Goal: Transaction & Acquisition: Purchase product/service

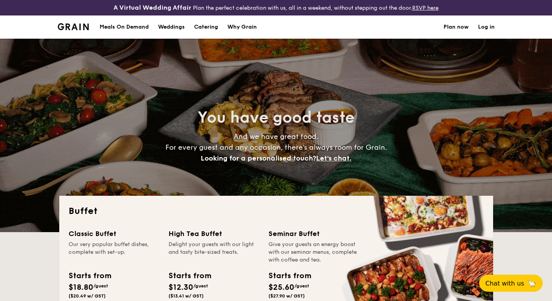
select select
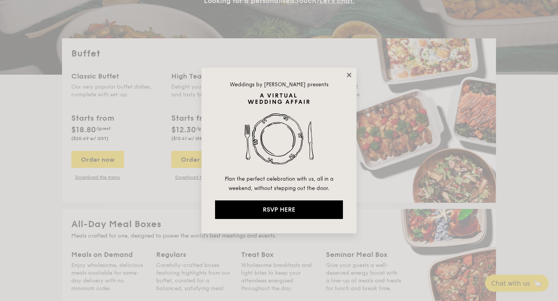
click at [351, 75] on icon at bounding box center [348, 75] width 7 height 7
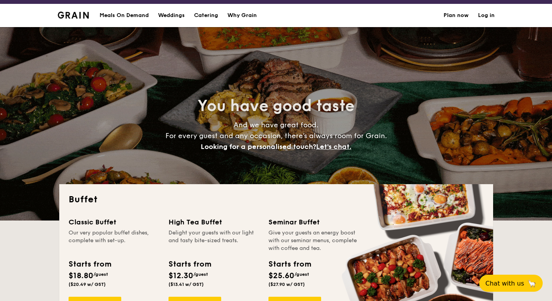
scroll to position [5, 0]
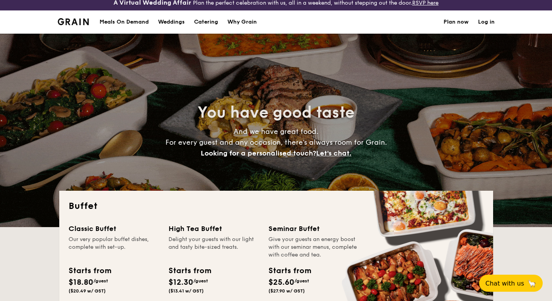
click at [199, 20] on h1 "Catering" at bounding box center [206, 21] width 24 height 23
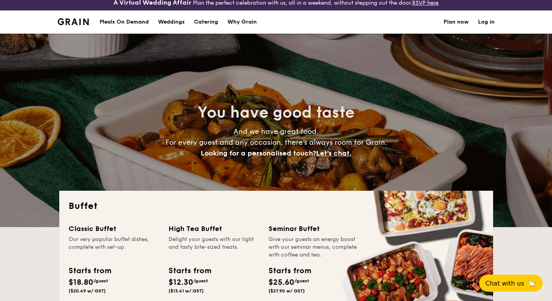
click at [204, 22] on h1 "Catering" at bounding box center [206, 21] width 24 height 23
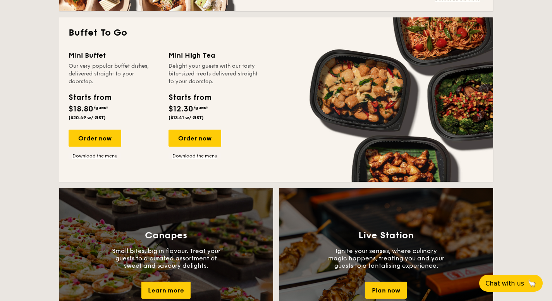
scroll to position [521, 0]
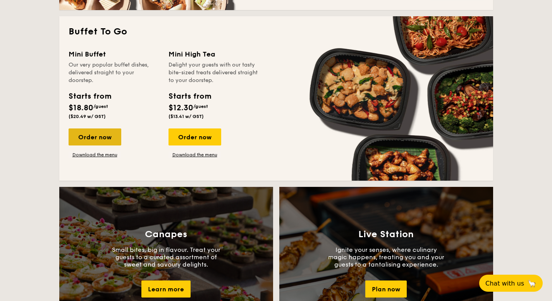
click at [101, 141] on div "Order now" at bounding box center [95, 137] width 53 height 17
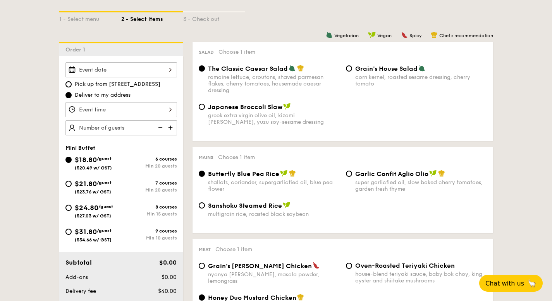
scroll to position [201, 0]
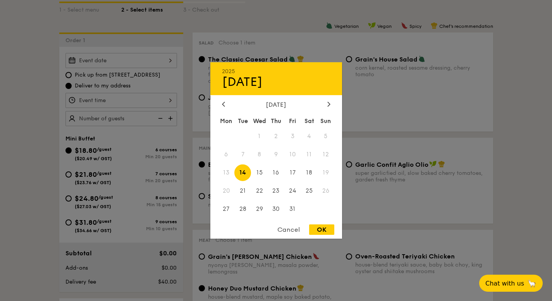
click at [111, 60] on div "2025 Oct [DATE] Tue Wed Thu Fri Sat Sun 1 2 3 4 5 6 7 8 9 10 11 12 13 14 15 16 …" at bounding box center [121, 60] width 112 height 15
click at [326, 103] on div at bounding box center [328, 104] width 7 height 7
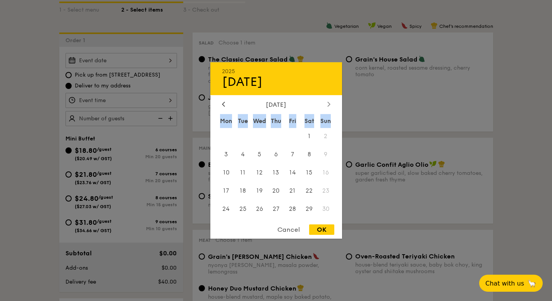
click at [326, 103] on div at bounding box center [328, 104] width 7 height 7
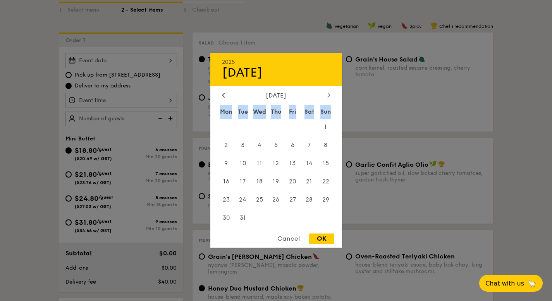
click at [326, 103] on div "[DATE] Mon Tue Wed Thu Fri Sat Sun 1 2 3 4 5 6 7 8 9 10 11 12 13 14 15 16 17 18…" at bounding box center [276, 160] width 132 height 136
click at [223, 90] on div "2025 Oct [DATE] Tue Wed Thu Fri Sat Sun 1 2 3 4 5 6 7 8 9 10 11 12 13 14 15 16 …" at bounding box center [276, 150] width 132 height 195
click at [223, 91] on div "2025 Oct [DATE] Tue Wed Thu Fri Sat Sun 1 2 3 4 5 6 7 8 9 10 11 12 13 14 15 16 …" at bounding box center [276, 150] width 132 height 195
click at [223, 93] on icon at bounding box center [223, 95] width 2 height 5
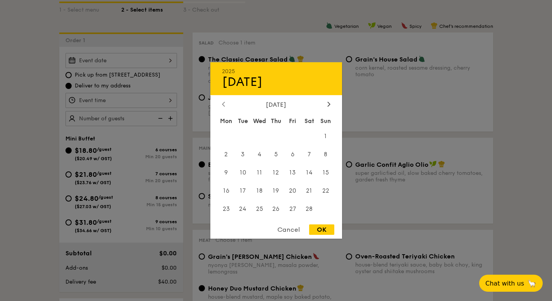
click at [223, 93] on div "[DATE]" at bounding box center [276, 78] width 132 height 33
click at [222, 100] on div "2025 Oct [DATE] Tue Wed Thu Fri Sat Sun 1 2 3 4 5 6 7 8 9 10 11 12 13 14 15 16 …" at bounding box center [276, 150] width 132 height 177
click at [223, 105] on icon at bounding box center [223, 103] width 3 height 5
click at [290, 172] on span "19" at bounding box center [292, 173] width 17 height 17
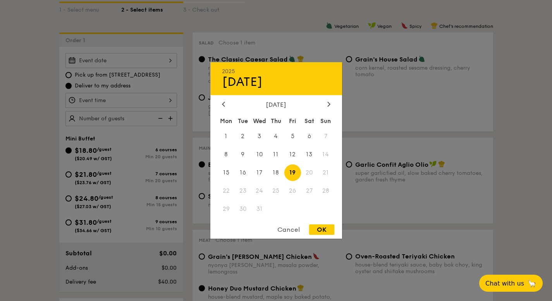
click at [99, 100] on div at bounding box center [276, 150] width 552 height 301
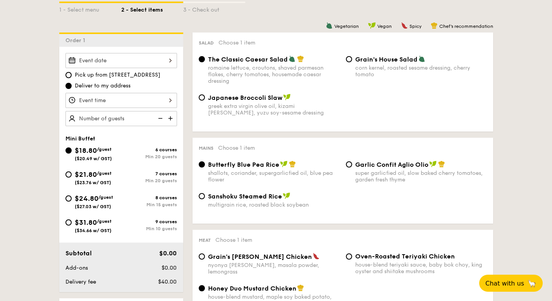
click at [103, 100] on div at bounding box center [121, 100] width 112 height 15
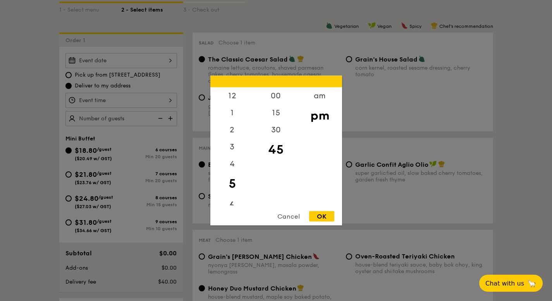
drag, startPoint x: 236, startPoint y: 208, endPoint x: 235, endPoint y: 203, distance: 4.9
click at [236, 206] on div "12 1 2 3 4 5 6 7 8 9 10 11 00 15 30 45 am pm Cancel OK" at bounding box center [276, 151] width 132 height 150
click at [234, 201] on div "6" at bounding box center [232, 206] width 44 height 22
click at [313, 210] on div "12 1 2 3 4 5 6 7 8 9 10 11 00 15 30 45 am pm Cancel OK" at bounding box center [276, 151] width 132 height 150
click at [314, 220] on div "OK" at bounding box center [321, 216] width 25 height 10
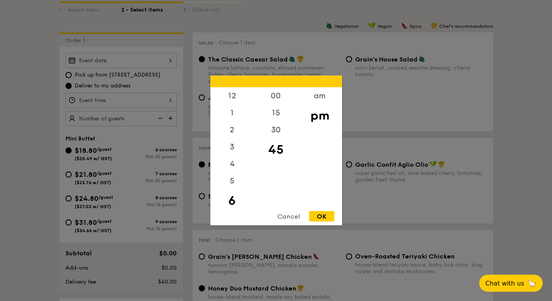
type input "6:45PM"
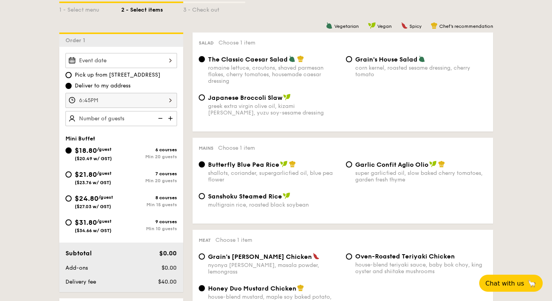
click at [175, 119] on img at bounding box center [171, 118] width 12 height 15
click at [175, 118] on img at bounding box center [171, 118] width 12 height 15
click at [167, 119] on img at bounding box center [171, 118] width 12 height 15
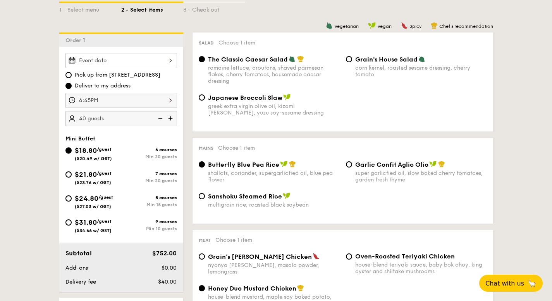
click at [161, 118] on img at bounding box center [160, 118] width 12 height 15
type input "20 guests"
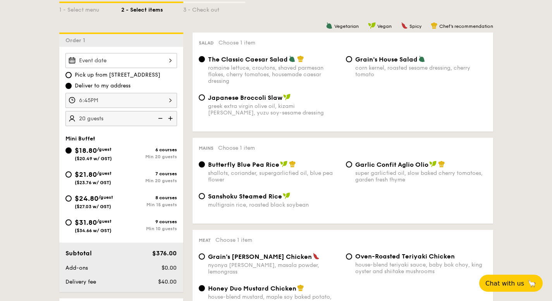
click at [161, 118] on img at bounding box center [160, 118] width 12 height 15
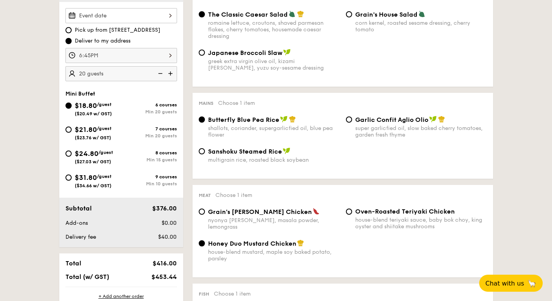
scroll to position [263, 0]
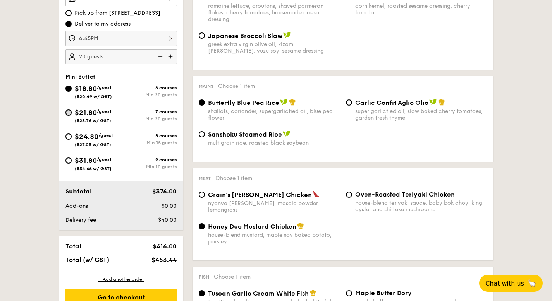
click at [67, 110] on input "$21.80 /guest ($23.76 w/ GST) 7 courses Min 20 guests" at bounding box center [68, 113] width 6 height 6
radio input "true"
radio input "false"
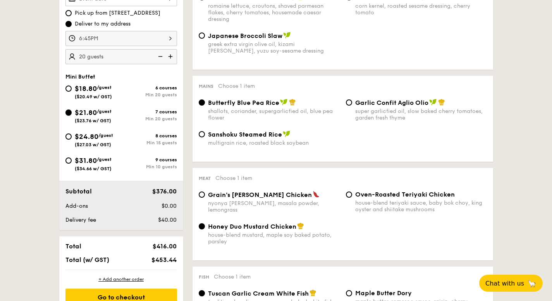
radio input "true"
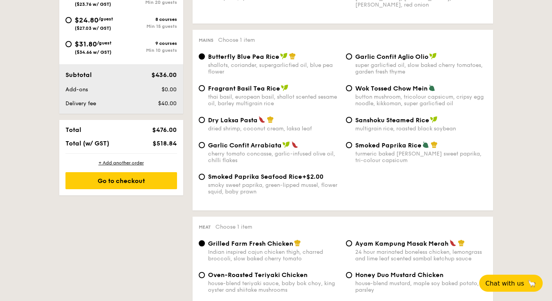
scroll to position [389, 0]
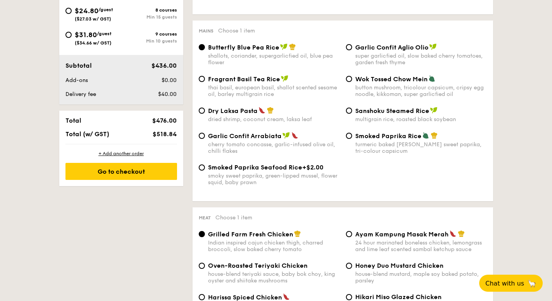
click at [376, 63] on div "super garlicfied oil, slow baked cherry tomatoes, garden fresh thyme" at bounding box center [421, 59] width 132 height 13
click at [352, 50] on input "Garlic Confit Aglio Olio super garlicfied oil, slow baked cherry tomatoes, gard…" at bounding box center [349, 47] width 6 height 6
radio input "true"
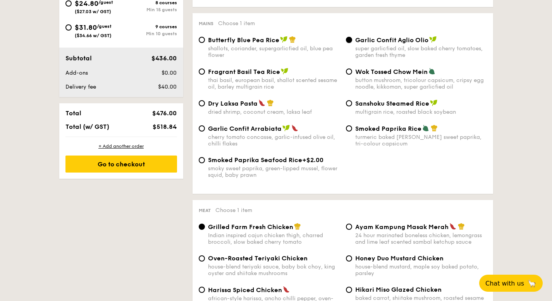
scroll to position [397, 0]
click at [242, 141] on div "cherry tomato concasse, garlic-infused olive oil, chilli flakes" at bounding box center [274, 140] width 132 height 13
click at [205, 131] on input "Garlic Confit Arrabiata cherry tomato concasse, garlic-infused olive oil, chill…" at bounding box center [202, 128] width 6 height 6
radio input "true"
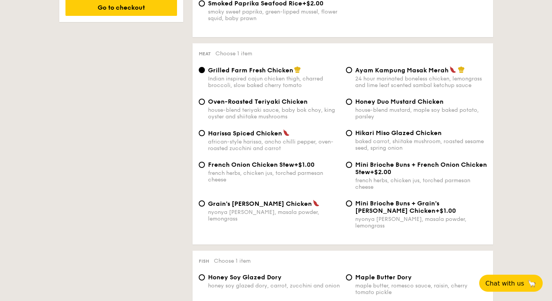
scroll to position [555, 0]
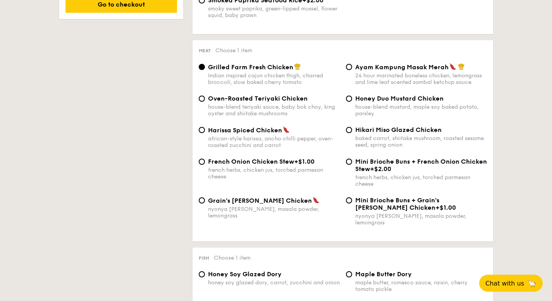
click at [244, 140] on div "african-style harissa, ancho chilli pepper, oven-roasted zucchini and carrot" at bounding box center [274, 142] width 132 height 13
click at [205, 133] on input "Harissa Spiced Chicken african-style harissa, ancho chilli pepper, oven-roasted…" at bounding box center [202, 130] width 6 height 6
radio input "true"
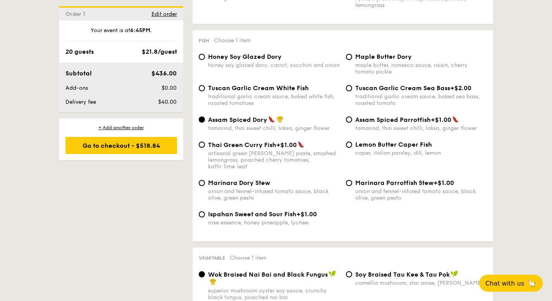
scroll to position [774, 0]
click at [366, 54] on span "Maple Butter Dory" at bounding box center [383, 56] width 57 height 7
click at [352, 54] on input "Maple Butter Dory maple butter, romesco sauce, raisin, cherry tomato pickle" at bounding box center [349, 57] width 6 height 6
radio input "true"
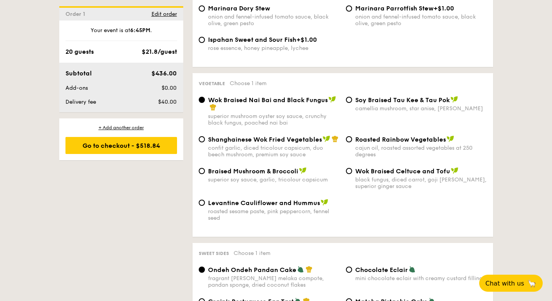
scroll to position [961, 0]
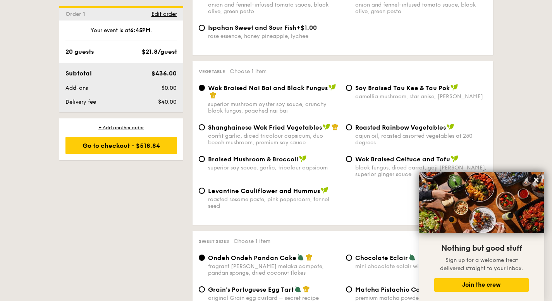
click at [371, 139] on div "cajun oil, roasted assorted vegetables at 250 degrees" at bounding box center [421, 139] width 132 height 13
click at [352, 131] on input "Roasted Rainbow Vegetables cajun oil, roasted assorted vegetables at 250 degrees" at bounding box center [349, 127] width 6 height 6
radio input "true"
click at [351, 124] on input "Roasted Rainbow Vegetables cajun oil, roasted assorted vegetables at 250 degrees" at bounding box center [349, 127] width 6 height 6
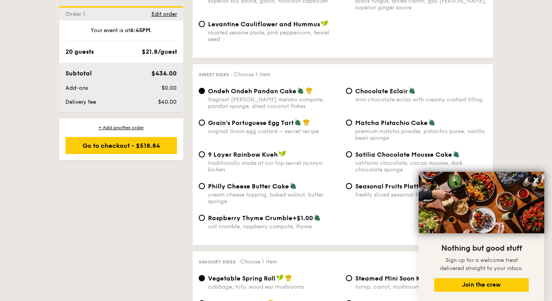
scroll to position [1130, 0]
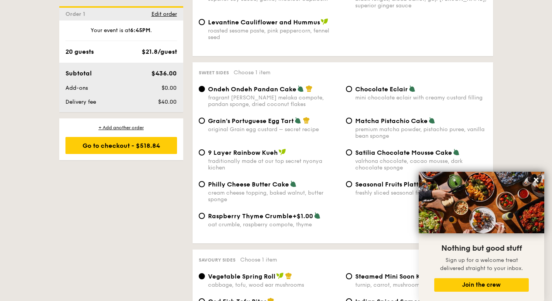
click at [383, 86] on span "Chocolate Eclair" at bounding box center [381, 89] width 53 height 7
click at [352, 86] on input "Chocolate Eclair mini chocolate eclair with creamy custard filling" at bounding box center [349, 89] width 6 height 6
radio input "true"
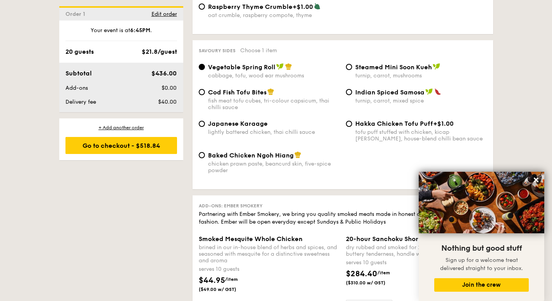
scroll to position [1340, 0]
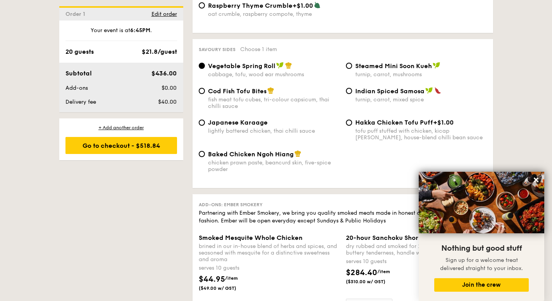
click at [248, 98] on div "fish meat tofu cubes, tri-colour capsicum, thai chilli sauce" at bounding box center [274, 102] width 132 height 13
click at [205, 94] on input "Cod Fish Tofu Bites fish meat tofu cubes, tri-colour capsicum, thai chilli sauce" at bounding box center [202, 91] width 6 height 6
radio input "true"
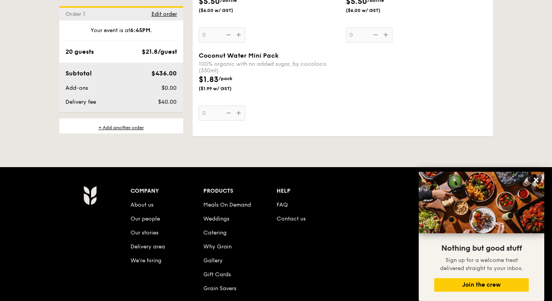
scroll to position [2309, 0]
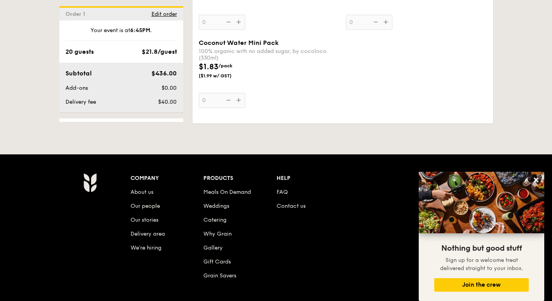
click at [542, 180] on img at bounding box center [481, 203] width 125 height 62
click at [541, 180] on button at bounding box center [536, 180] width 12 height 12
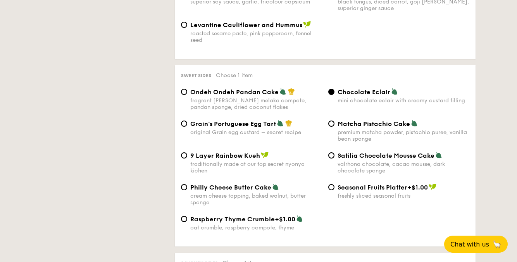
scroll to position [189, 0]
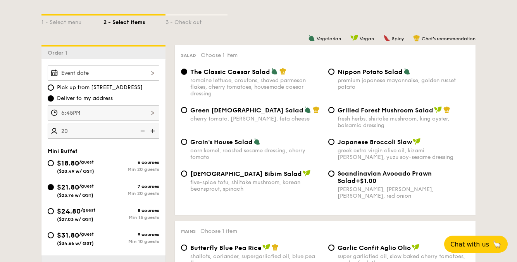
type input "20 guests"
